Goal: Task Accomplishment & Management: Manage account settings

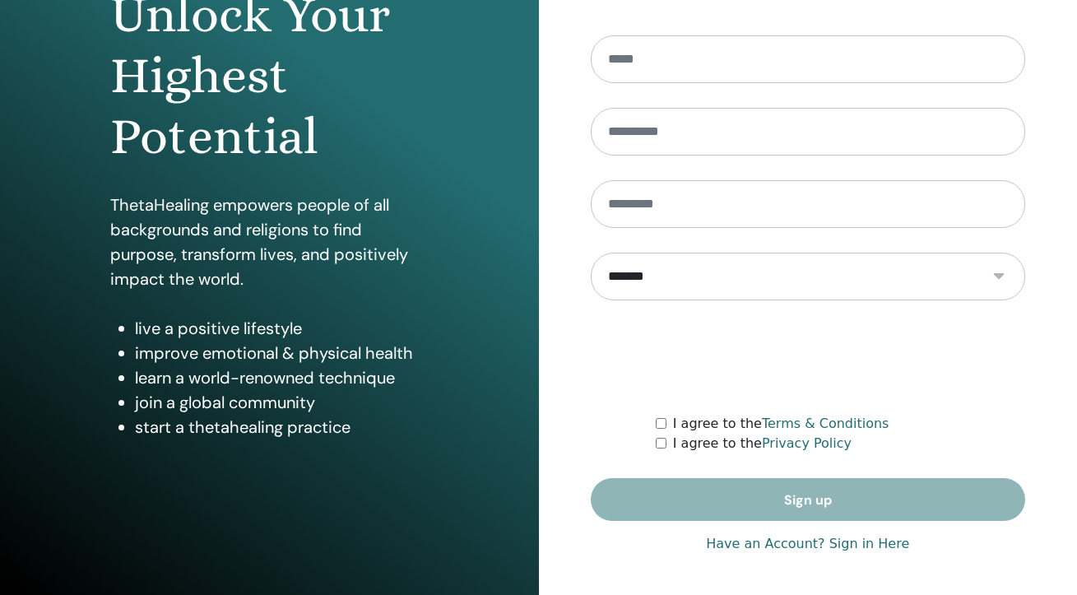
click at [820, 541] on link "Have an Account? Sign in Here" at bounding box center [807, 544] width 203 height 20
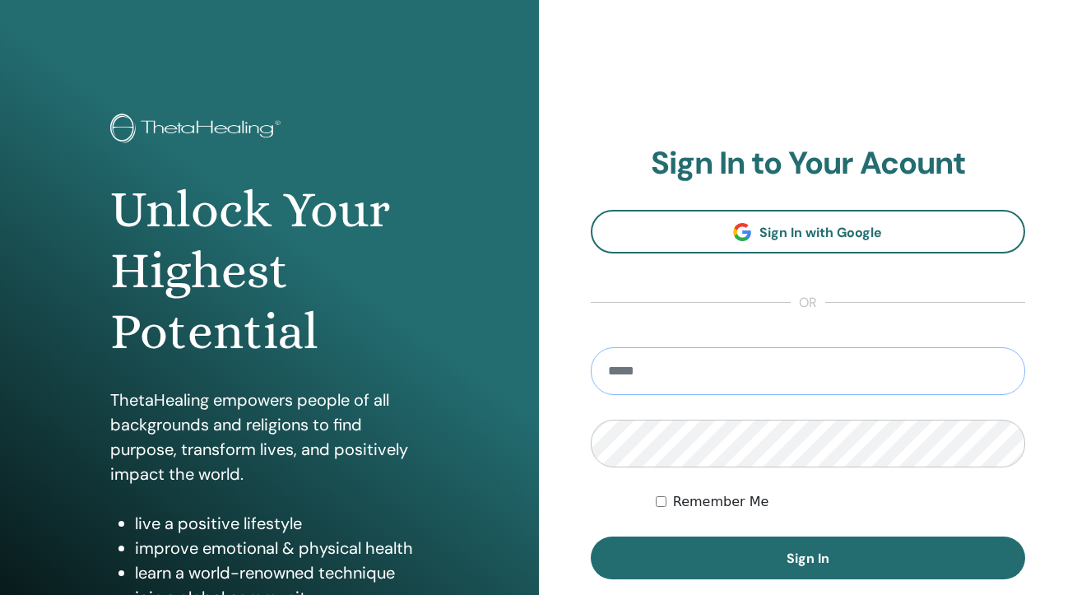
click at [787, 377] on input "email" at bounding box center [808, 371] width 435 height 48
type input "**********"
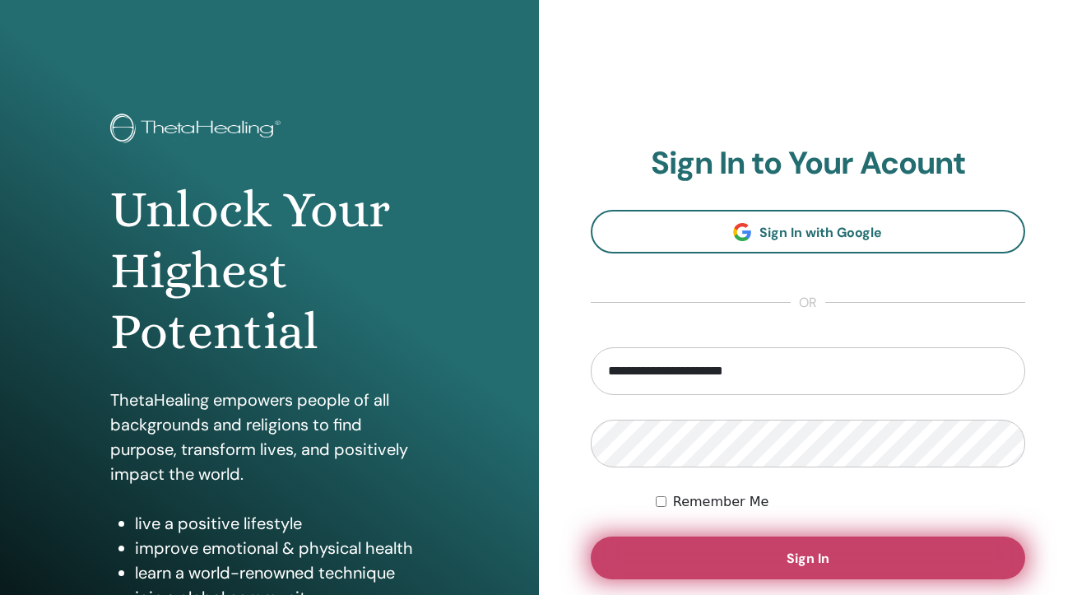
click at [825, 560] on span "Sign In" at bounding box center [808, 558] width 43 height 17
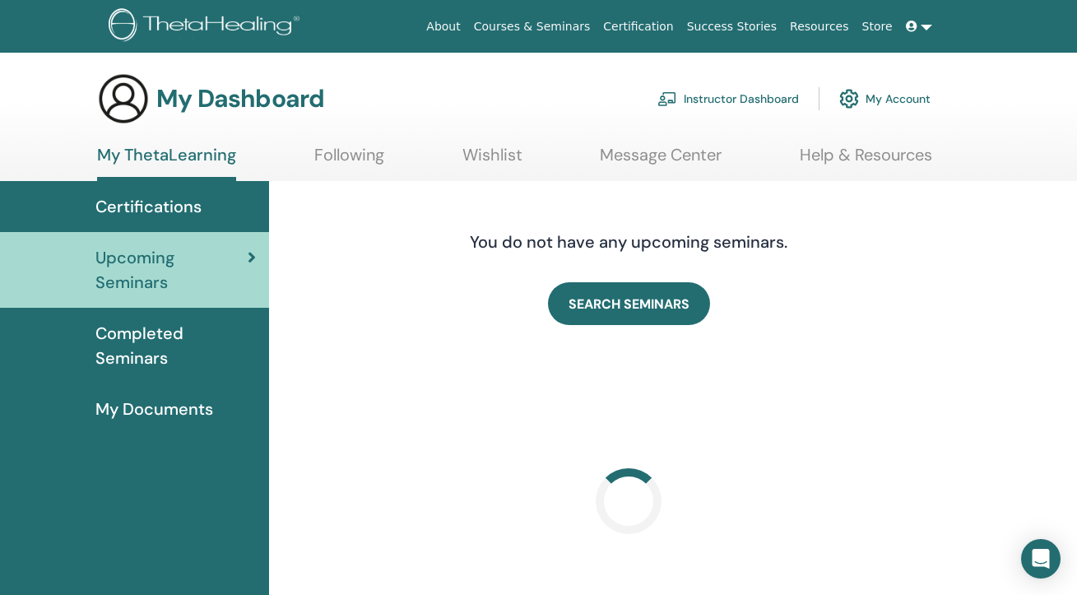
click at [774, 95] on link "Instructor Dashboard" at bounding box center [728, 99] width 142 height 36
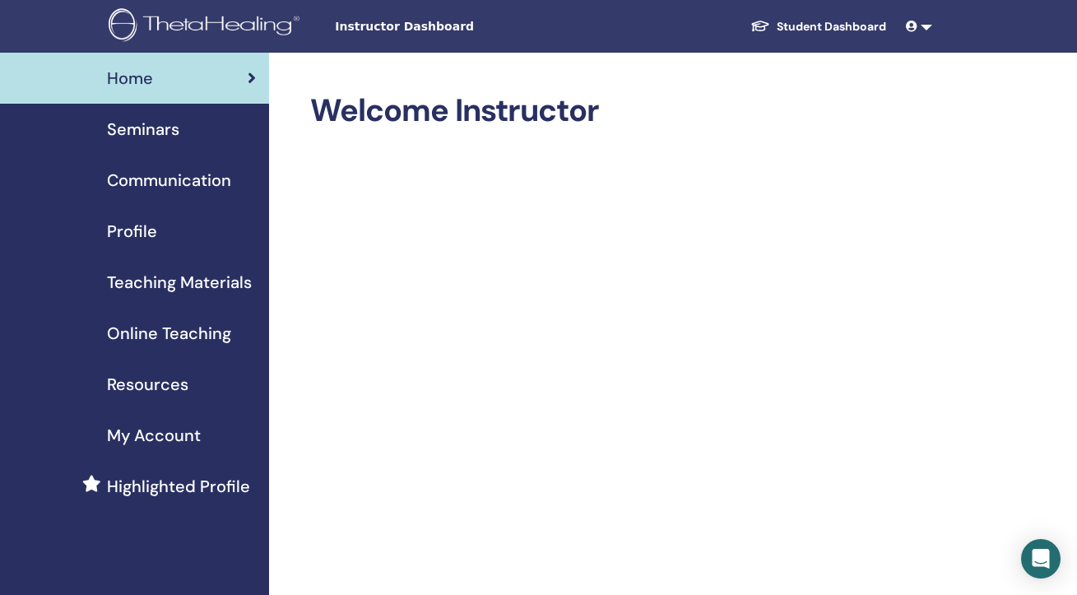
click at [161, 123] on span "Seminars" at bounding box center [143, 129] width 72 height 25
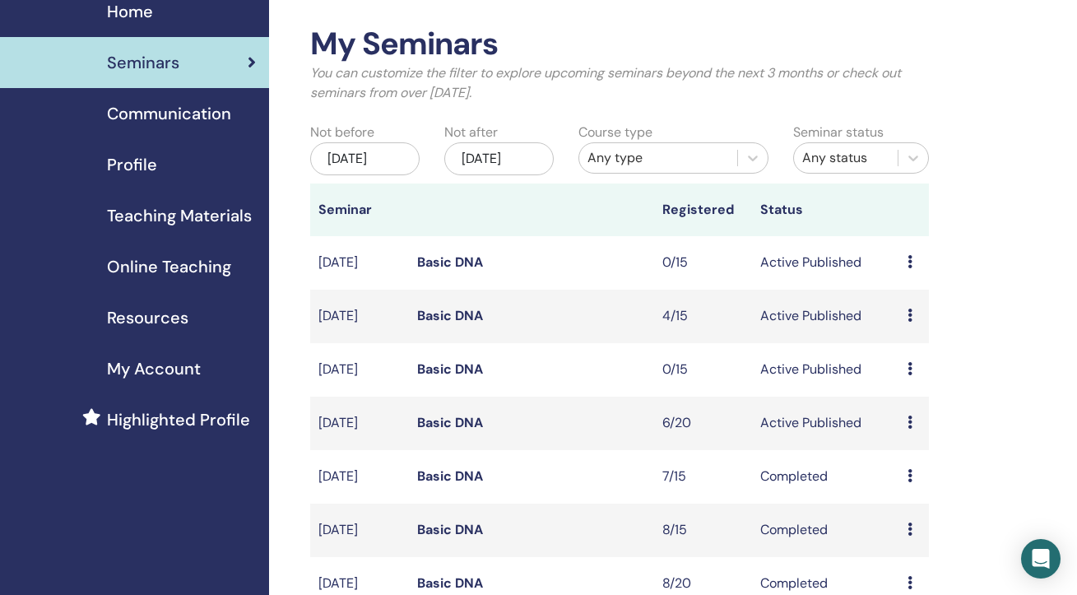
scroll to position [72, 0]
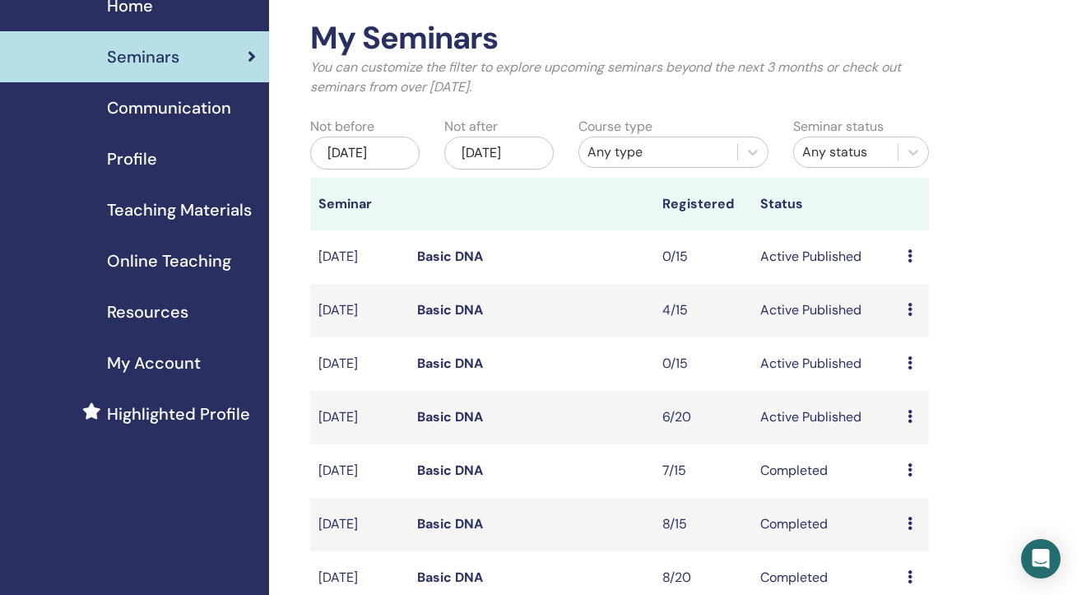
click at [463, 425] on link "Basic DNA" at bounding box center [450, 416] width 66 height 17
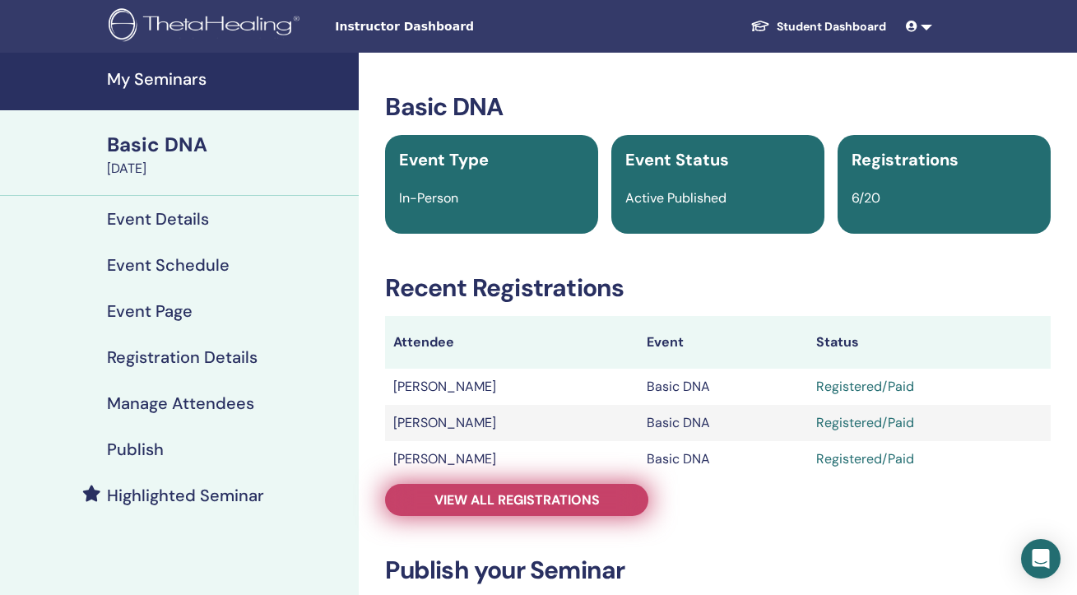
click at [599, 503] on span "View all registrations" at bounding box center [516, 499] width 165 height 17
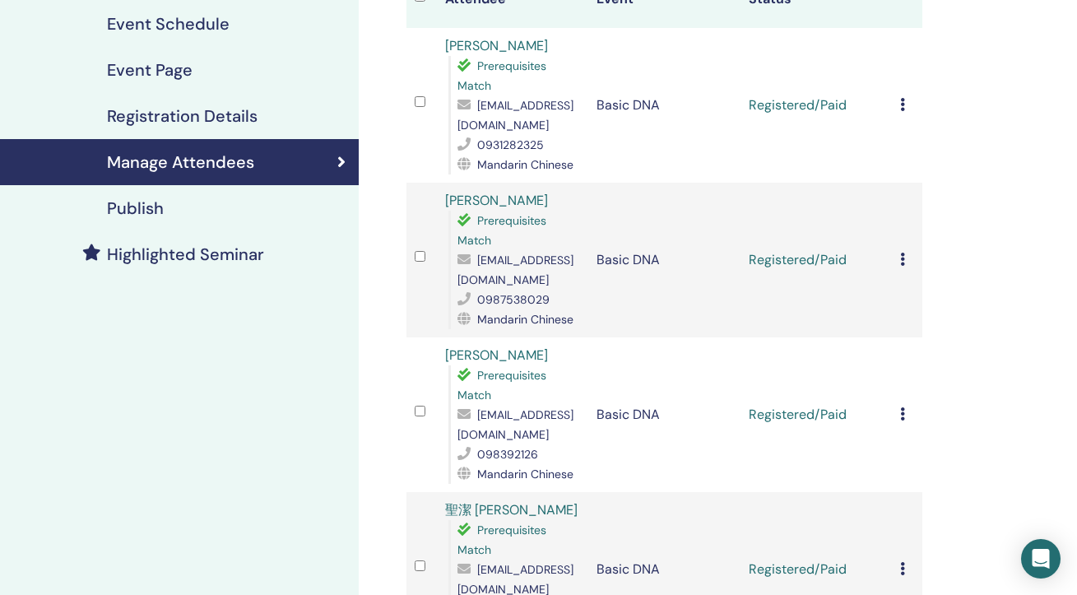
scroll to position [260, 0]
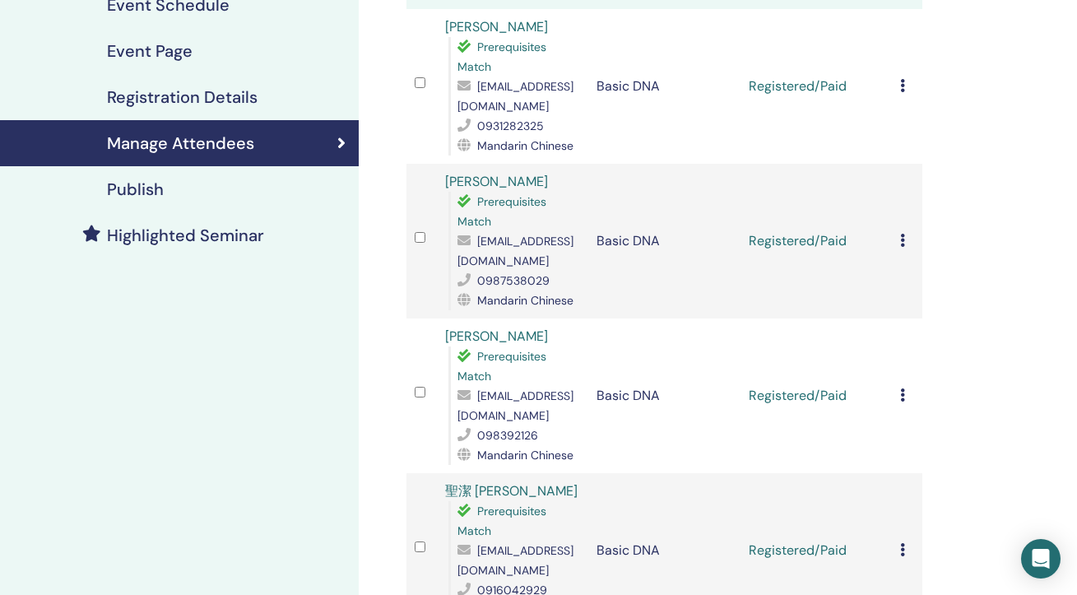
click at [902, 234] on icon at bounding box center [902, 240] width 5 height 13
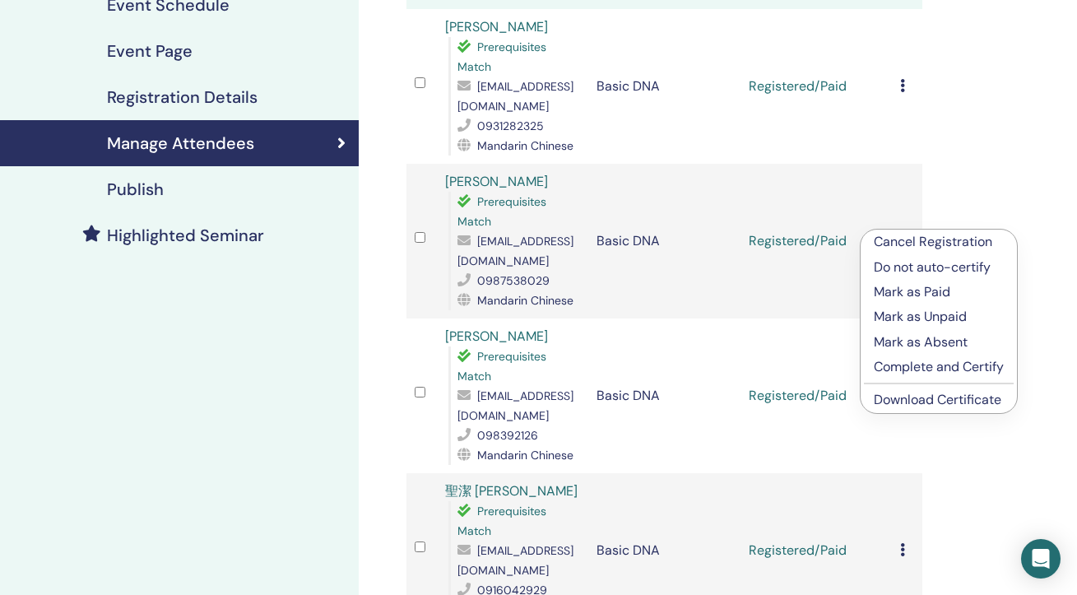
click at [936, 399] on link "Download Certificate" at bounding box center [938, 399] width 128 height 17
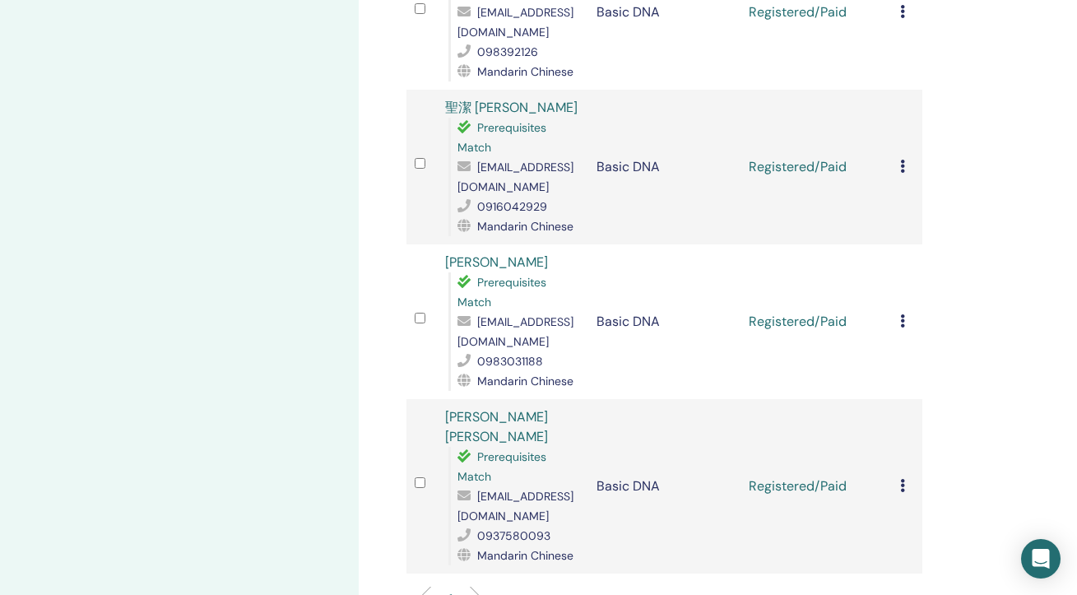
scroll to position [0, 0]
